Goal: Check status: Check status

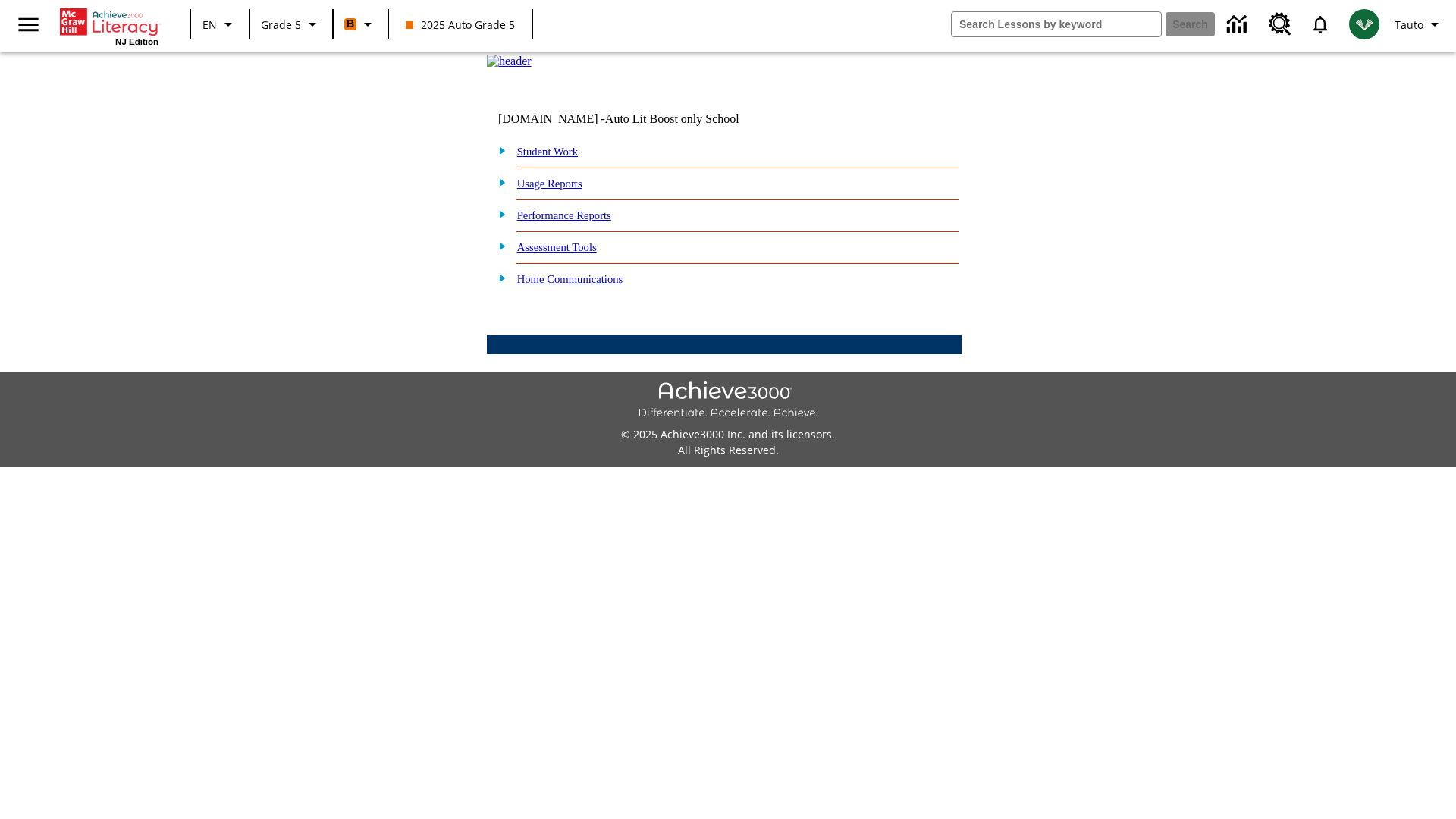
click at [558, 158] on link "Student Work" at bounding box center [547, 151] width 61 height 12
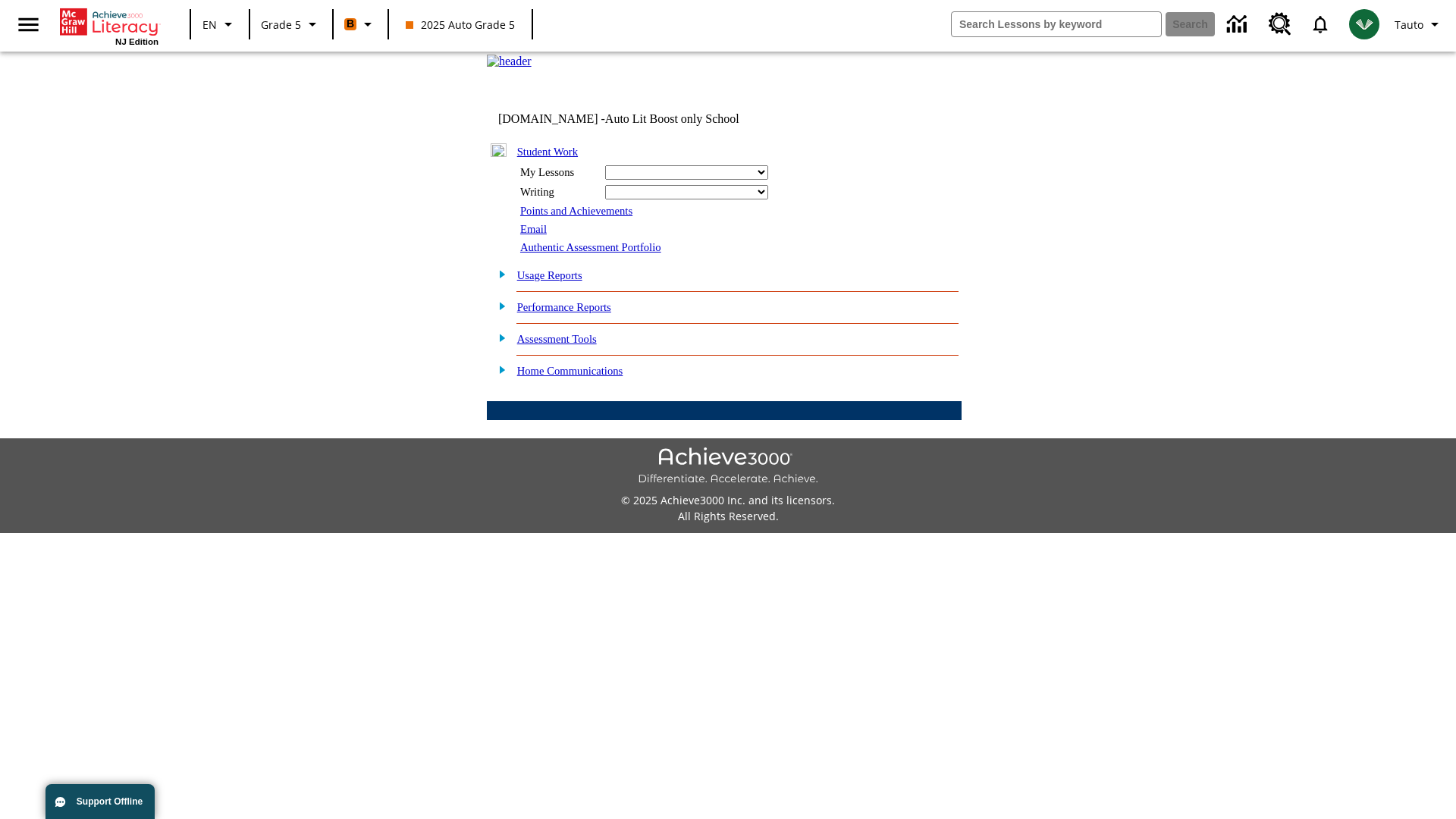
select select "/options/reports/?report_id=12&atype=1&section=2"
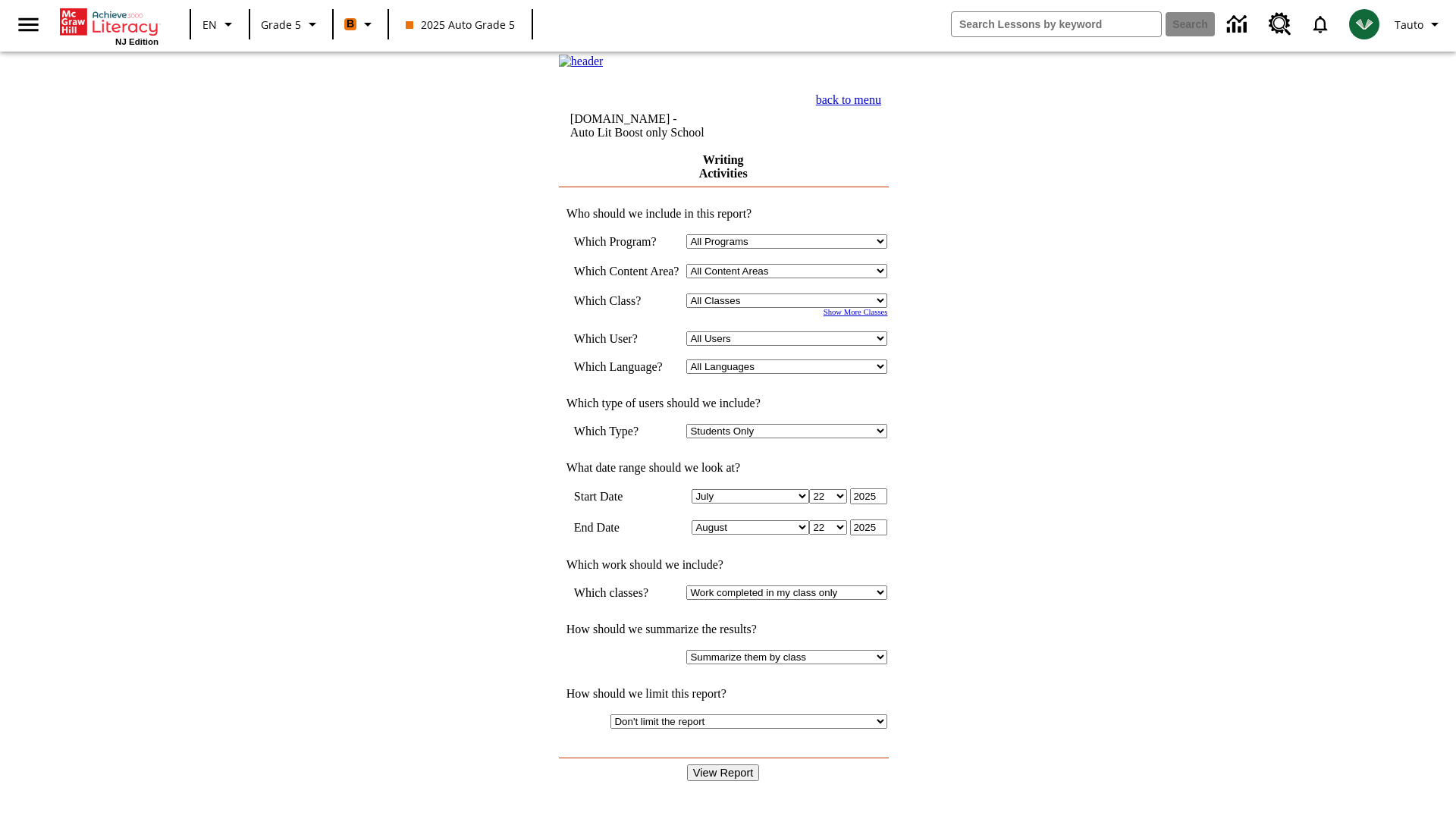
click at [792, 308] on select "Select a Class: All Classes 2025 Auto Grade 5 OL 2025 Auto Grade 6" at bounding box center [787, 300] width 201 height 14
select select "11133131"
click at [792, 346] on select "All Users Cat, Sautoen Cat, Sautoes Cat, Sautoss Donotlogin, Sautoen Twoschools…" at bounding box center [787, 338] width 201 height 14
select select "21437107"
click at [725, 765] on input "View Report" at bounding box center [724, 773] width 73 height 17
